Goal: Task Accomplishment & Management: Manage account settings

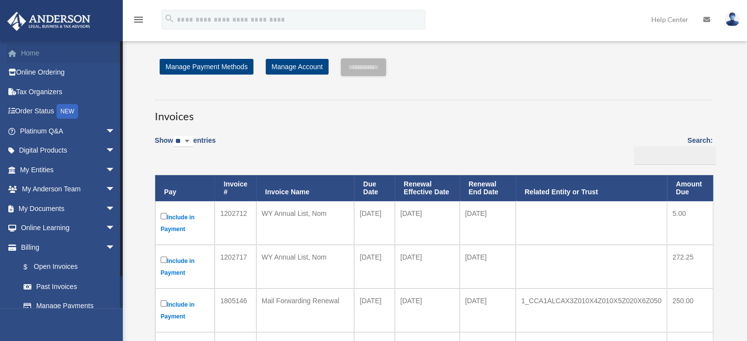
click at [32, 56] on link "Home" at bounding box center [68, 53] width 123 height 20
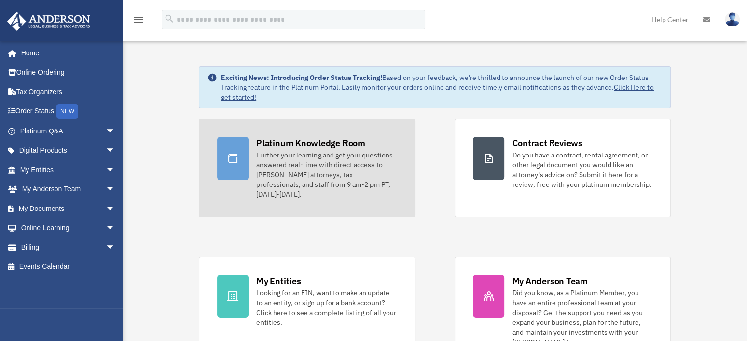
click at [281, 161] on div "Further your learning and get your questions answered real-time with direct acc…" at bounding box center [326, 174] width 140 height 49
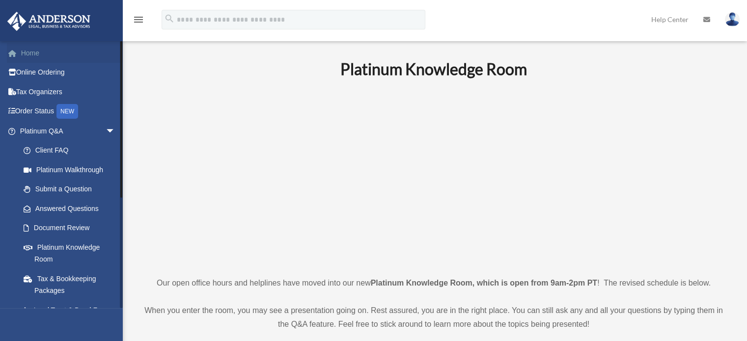
click at [35, 53] on link "Home" at bounding box center [68, 53] width 123 height 20
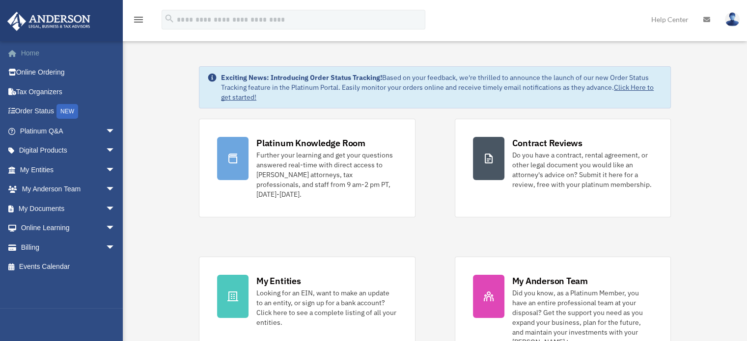
click at [33, 53] on link "Home" at bounding box center [68, 53] width 123 height 20
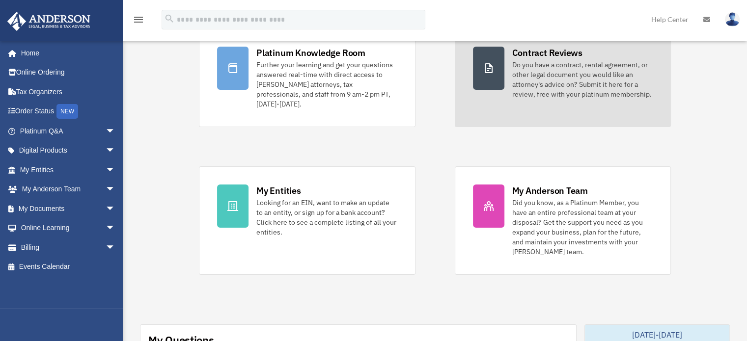
scroll to position [98, 0]
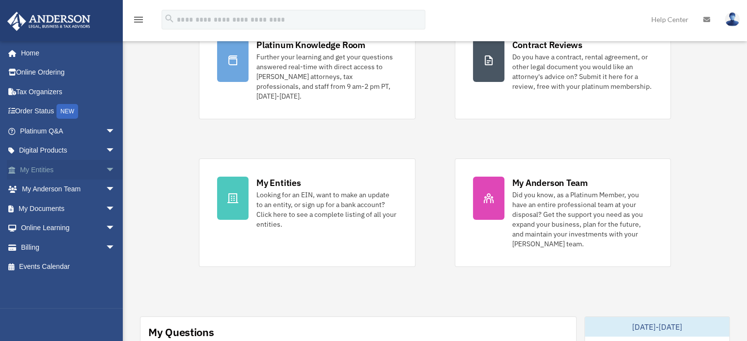
click at [106, 167] on span "arrow_drop_down" at bounding box center [116, 170] width 20 height 20
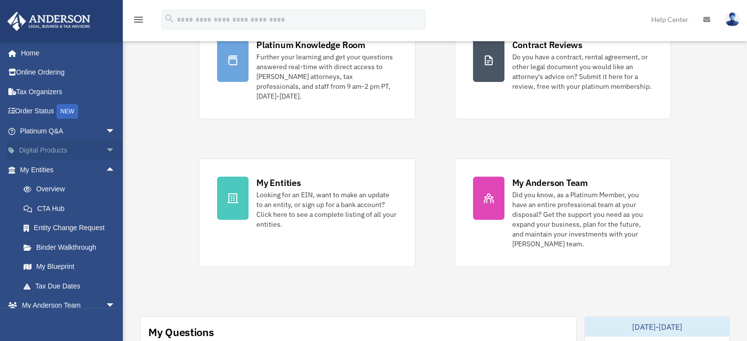
scroll to position [49, 0]
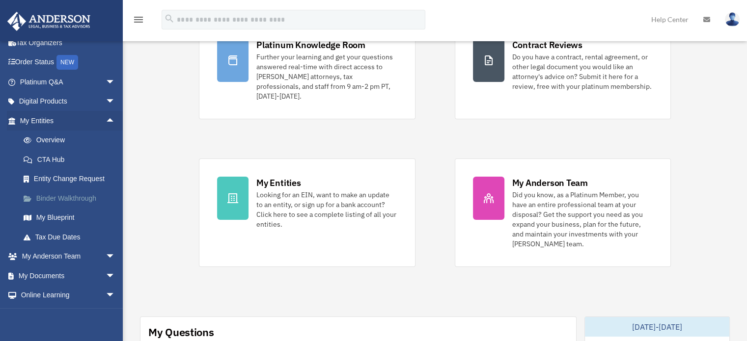
click at [53, 200] on link "Binder Walkthrough" at bounding box center [72, 199] width 116 height 20
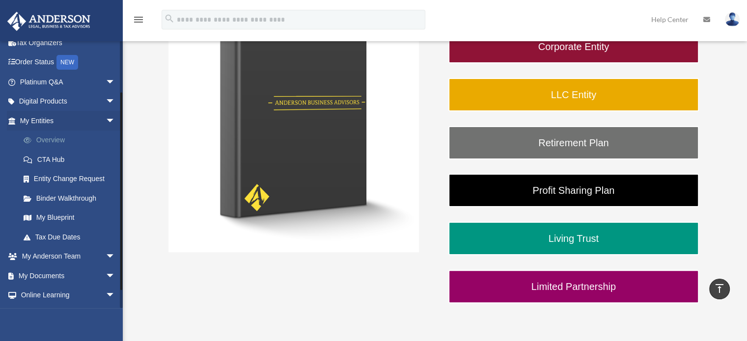
scroll to position [86, 0]
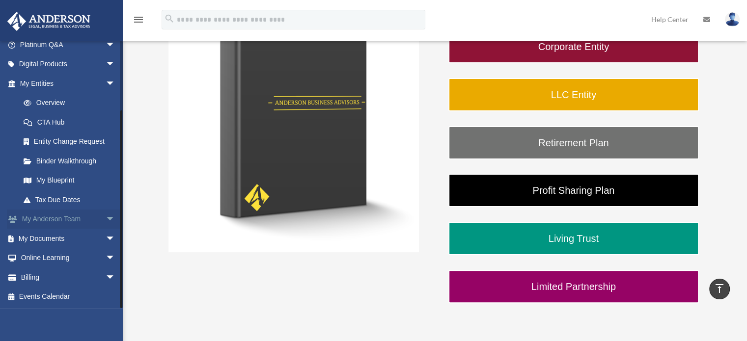
click at [60, 221] on link "My [PERSON_NAME] Team arrow_drop_down" at bounding box center [68, 220] width 123 height 20
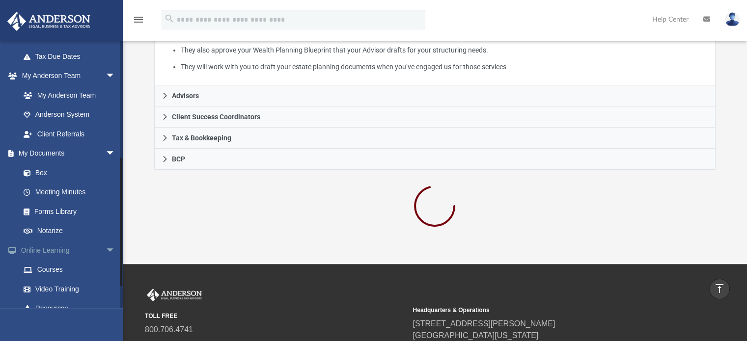
scroll to position [246, 0]
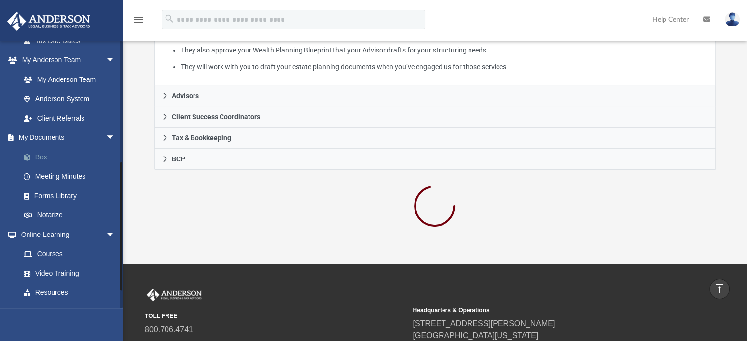
click at [37, 155] on link "Box" at bounding box center [72, 157] width 116 height 20
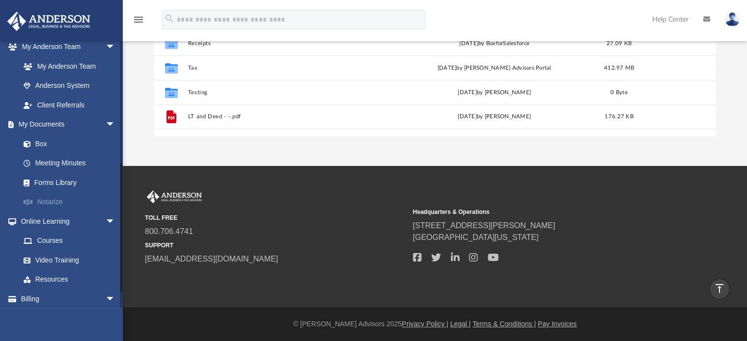
scroll to position [281, 0]
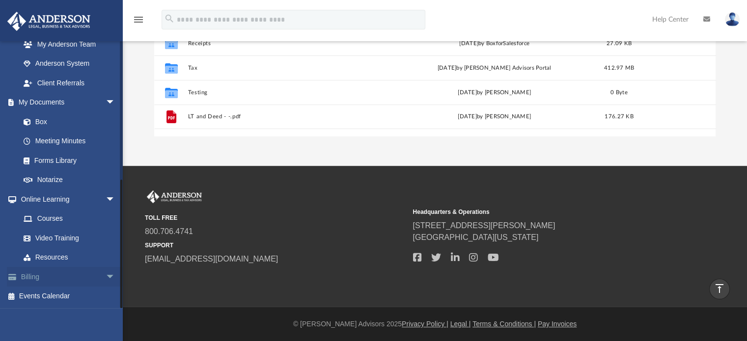
click at [22, 277] on link "Billing arrow_drop_down" at bounding box center [68, 277] width 123 height 20
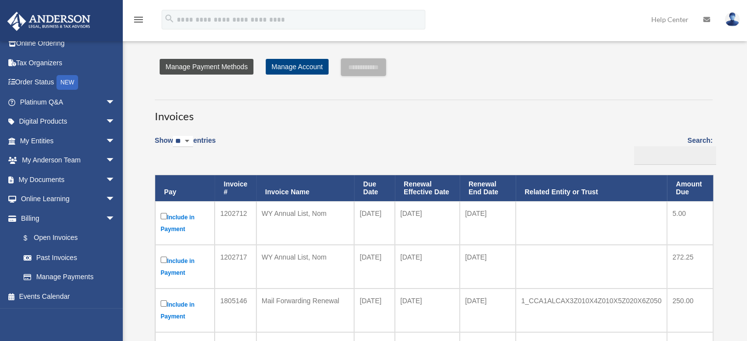
click at [192, 63] on link "Manage Payment Methods" at bounding box center [207, 67] width 94 height 16
